Goal: Information Seeking & Learning: Learn about a topic

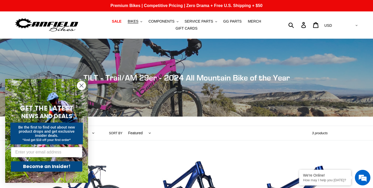
click at [80, 84] on circle "Close dialog" at bounding box center [81, 85] width 9 height 9
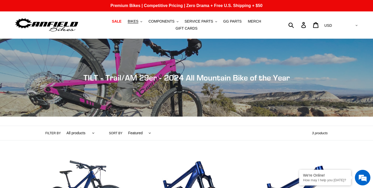
click at [311, 25] on div "Submit Search Log in Cart 0 items Currency AED AFN ALL AMD ANG AUD AWG AZN [GEO…" at bounding box center [316, 24] width 86 height 11
click at [301, 169] on em at bounding box center [299, 169] width 5 height 5
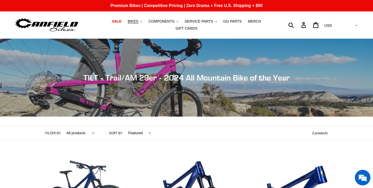
click at [311, 24] on div "Submit Search Log in Cart 0 items Currency AED AFN ALL AMD ANG AUD AWG AZN [GEO…" at bounding box center [316, 24] width 86 height 11
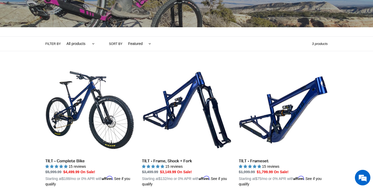
scroll to position [97, 0]
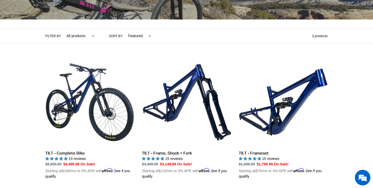
select select "/collections/tilt-trail-am-29er/tilt"
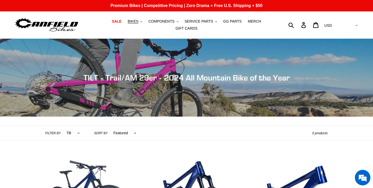
click at [311, 25] on div "Submit Search Log in Cart 0 items Currency AED AFN ALL AMD ANG AUD AWG AZN [GEO…" at bounding box center [316, 24] width 86 height 11
click at [298, 25] on form "Submit" at bounding box center [294, 24] width 7 height 11
type input "tilt 2023"
click at [298, 25] on button "Submit" at bounding box center [291, 24] width 13 height 11
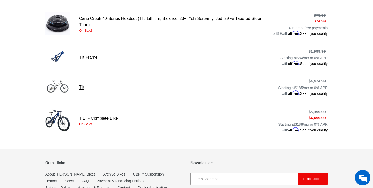
scroll to position [177, 0]
click at [51, 84] on link "Tilt" at bounding box center [186, 87] width 283 height 18
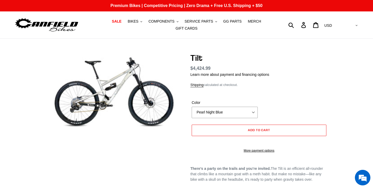
select select "highest-rating"
